Goal: Information Seeking & Learning: Learn about a topic

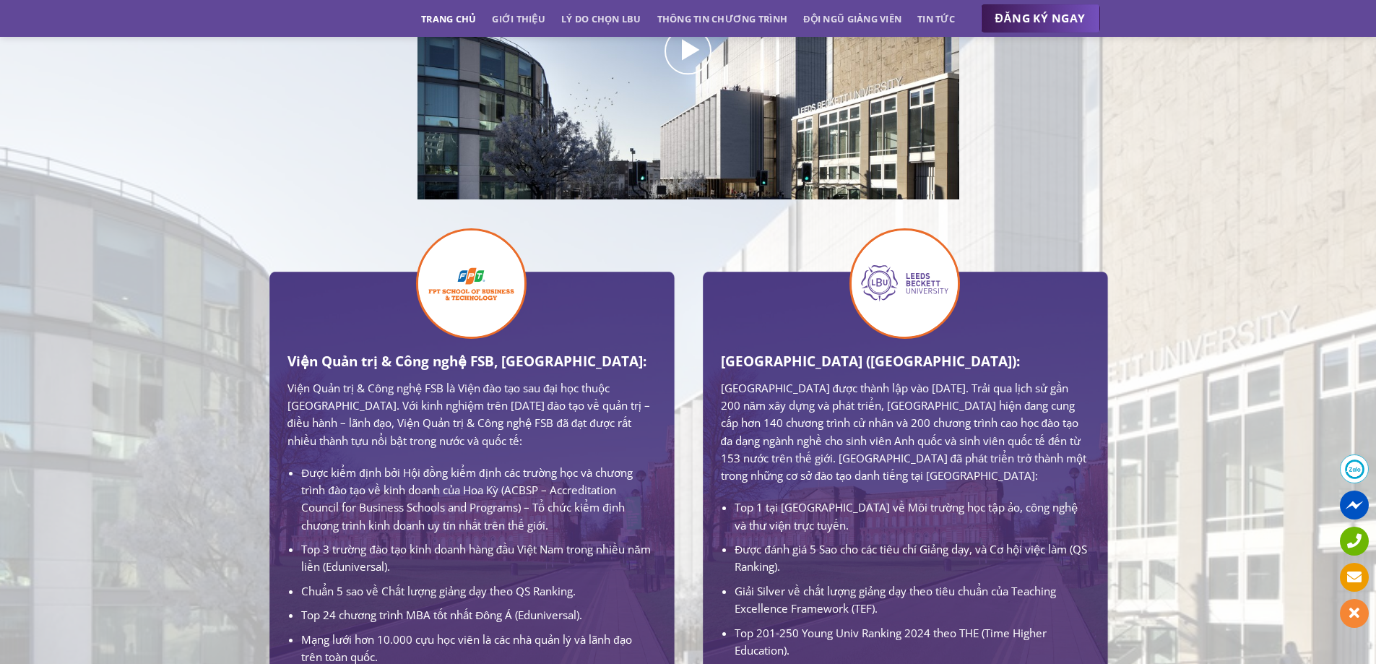
scroll to position [794, 0]
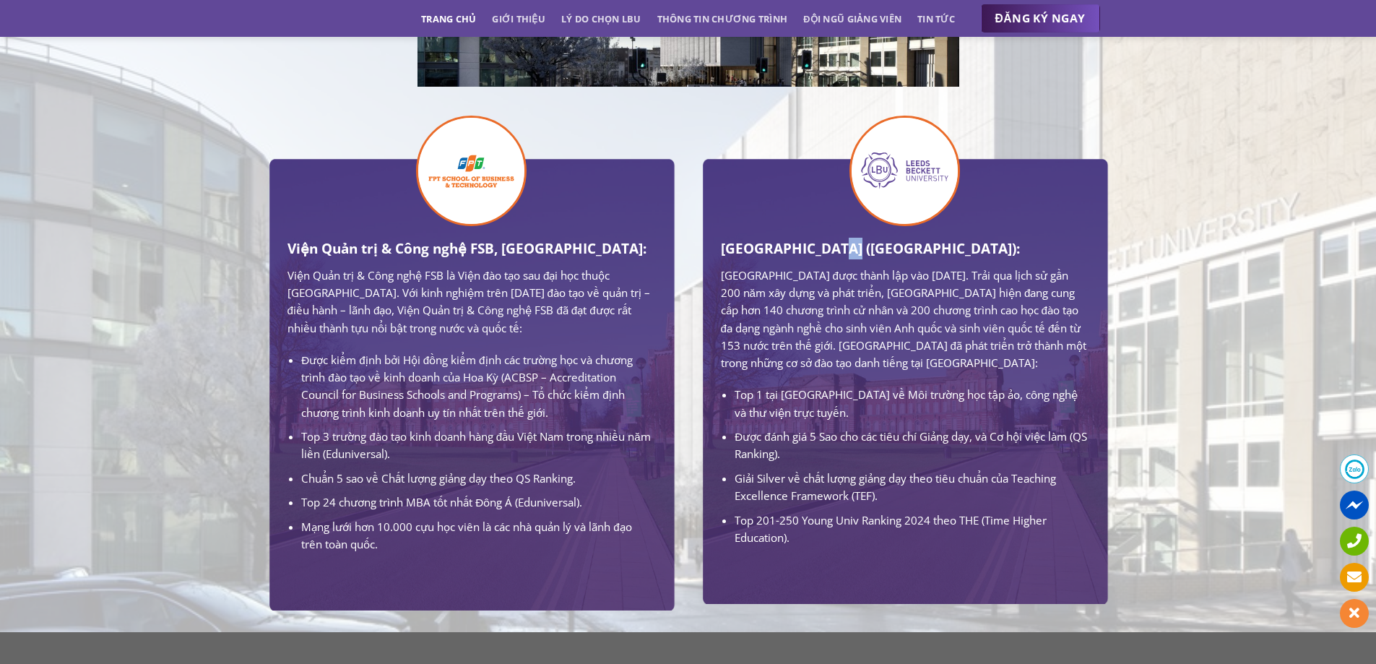
drag, startPoint x: 833, startPoint y: 250, endPoint x: 844, endPoint y: 250, distance: 11.6
click at [844, 250] on h3 "[GEOGRAPHIC_DATA] ([GEOGRAPHIC_DATA]):" at bounding box center [905, 249] width 368 height 22
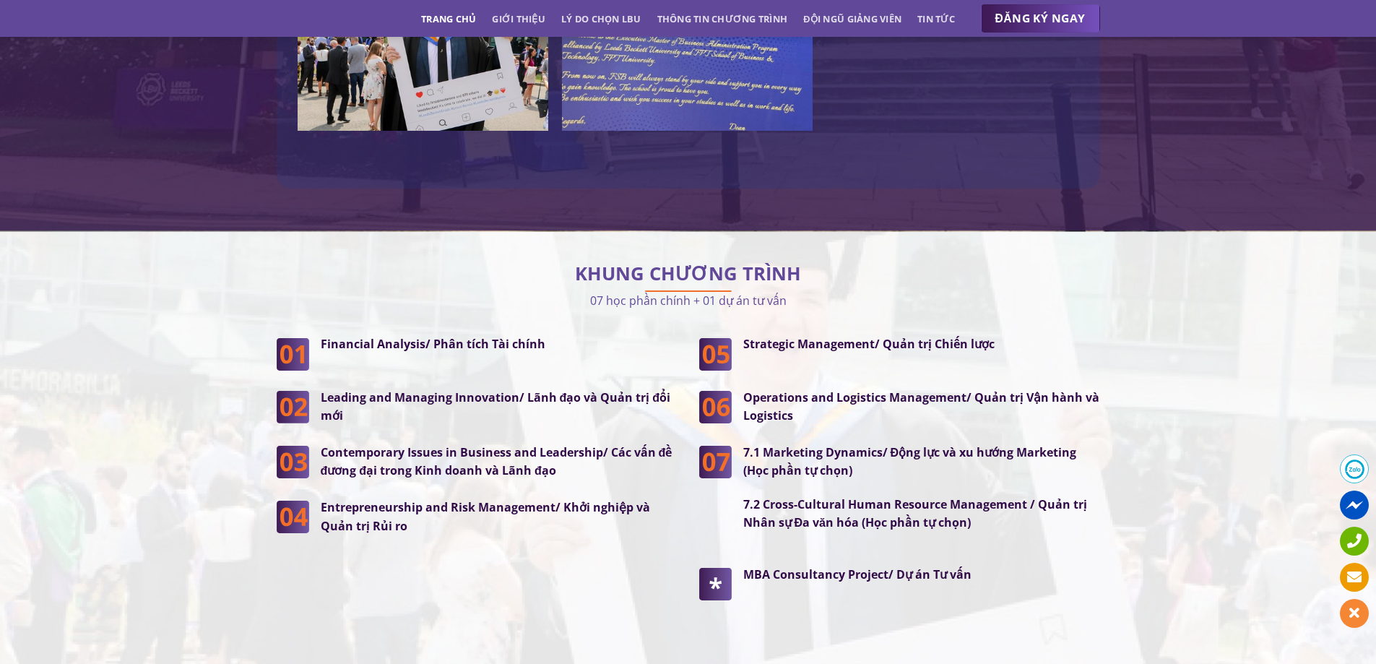
scroll to position [3539, 0]
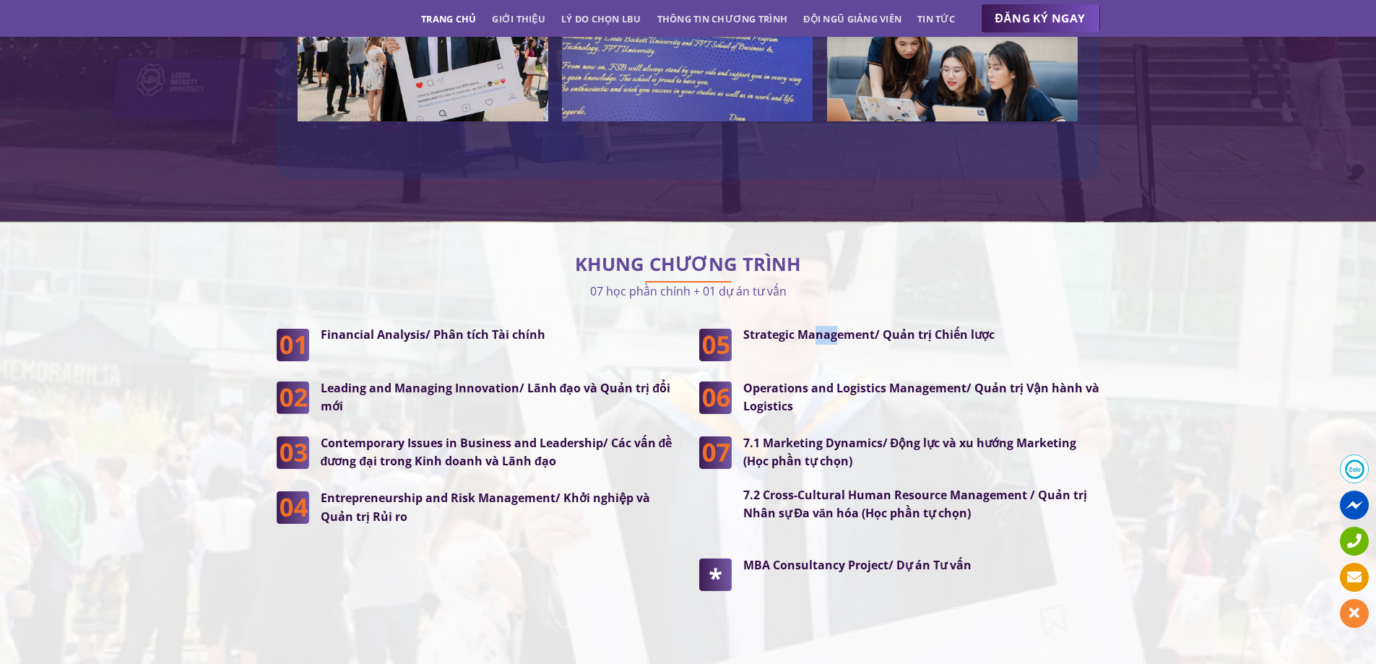
drag, startPoint x: 814, startPoint y: 301, endPoint x: 839, endPoint y: 301, distance: 25.3
click at [839, 326] on strong "Strategic Management/ Quản trị Chiến lược" at bounding box center [868, 334] width 251 height 16
drag, startPoint x: 825, startPoint y: 410, endPoint x: 869, endPoint y: 410, distance: 44.1
click at [869, 435] on strong "7.1 Marketing Dynamics/ Động lực và xu hướng Marketing (Học phần tự chọn)" at bounding box center [910, 452] width 334 height 35
drag, startPoint x: 823, startPoint y: 464, endPoint x: 891, endPoint y: 467, distance: 68.0
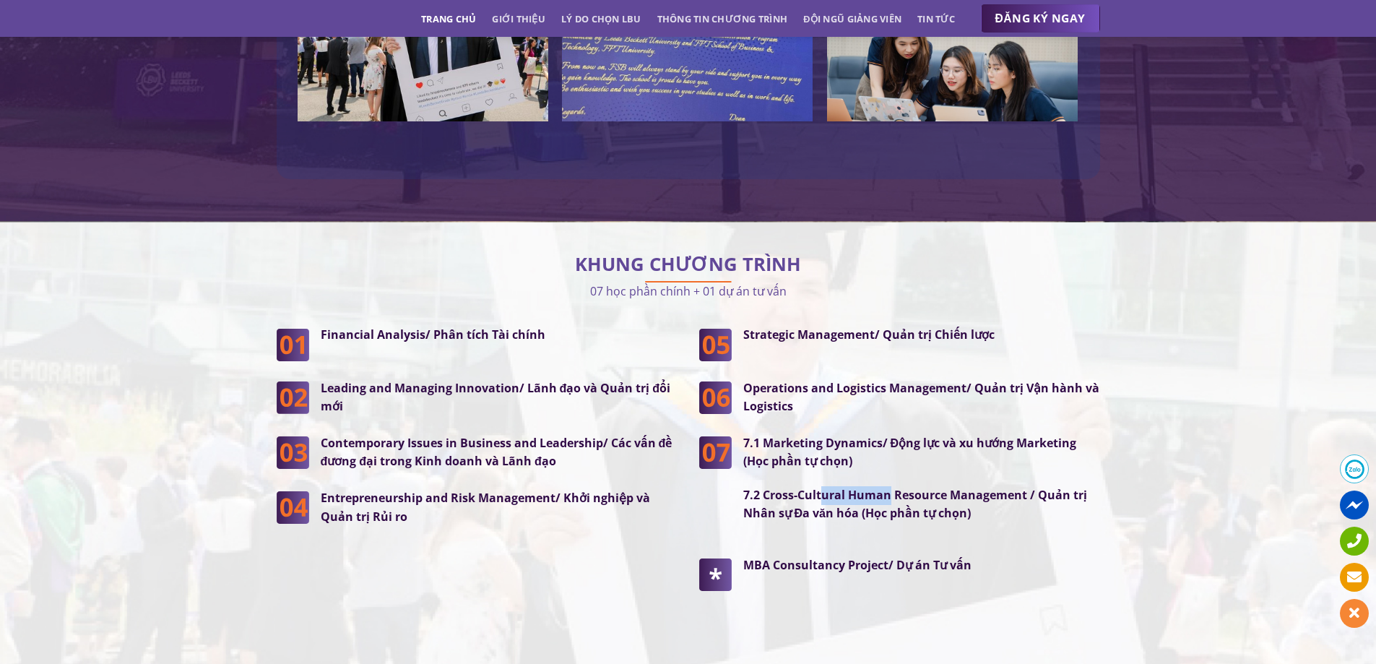
click at [891, 487] on strong "7.2 Cross-Cultural Human Resource Management / Quản trị Nhân sự Đa văn hóa (Học…" at bounding box center [915, 504] width 344 height 35
drag, startPoint x: 810, startPoint y: 530, endPoint x: 905, endPoint y: 530, distance: 95.3
click at [905, 557] on strong "MBA Consultancy Project/ Dự án Tư vấn" at bounding box center [857, 565] width 228 height 16
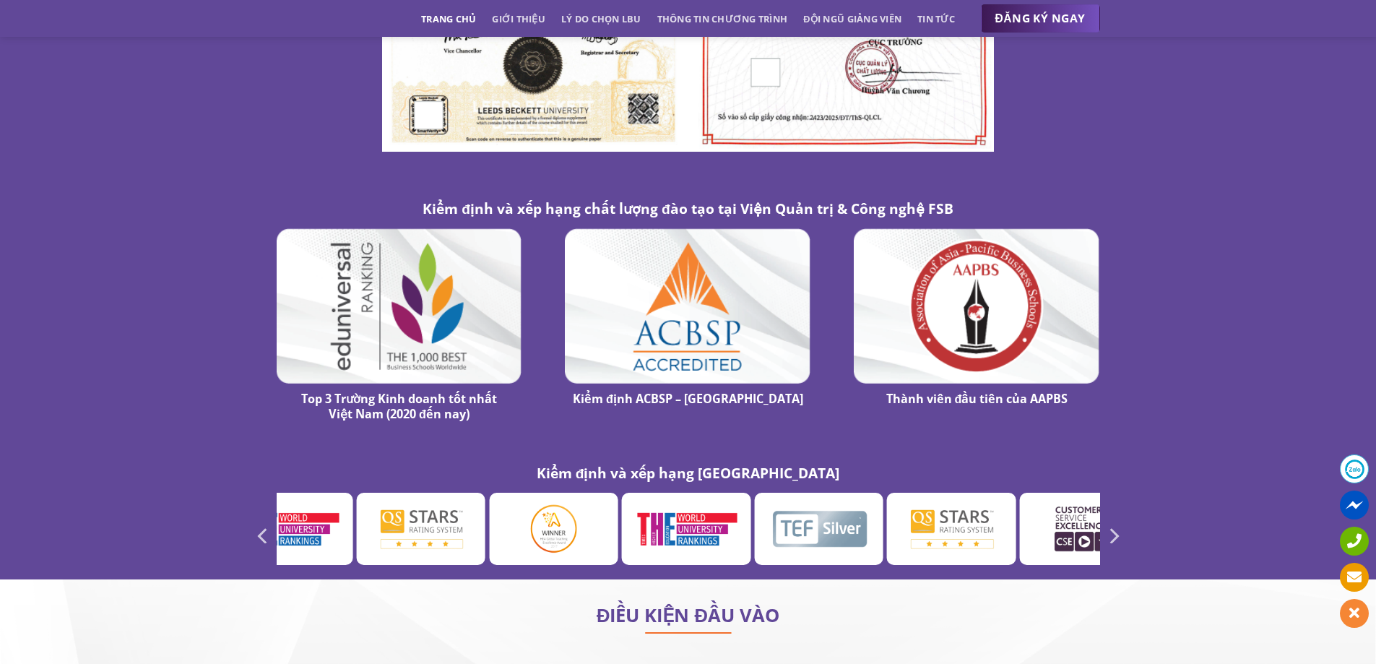
scroll to position [8017, 0]
